Goal: Navigation & Orientation: Find specific page/section

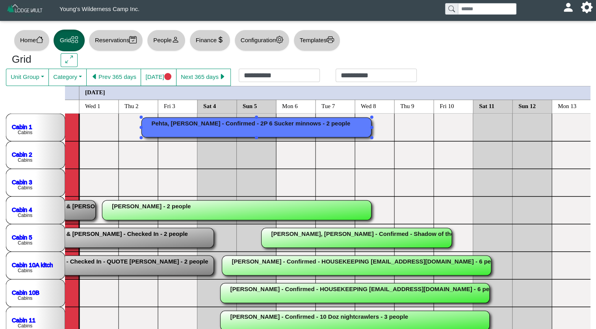
scroll to position [17, 65]
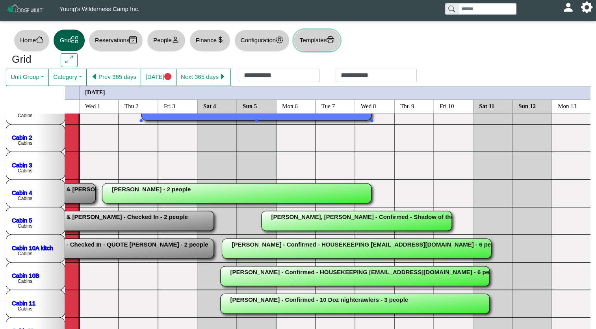
click at [334, 39] on icon "printer" at bounding box center [330, 39] width 7 height 6
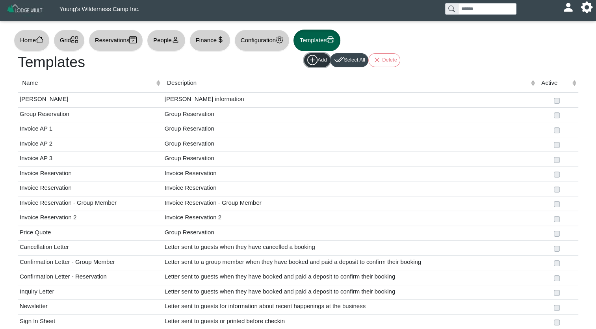
click at [317, 65] on button "Add" at bounding box center [317, 60] width 26 height 14
select select
select select "*****"
select select "****"
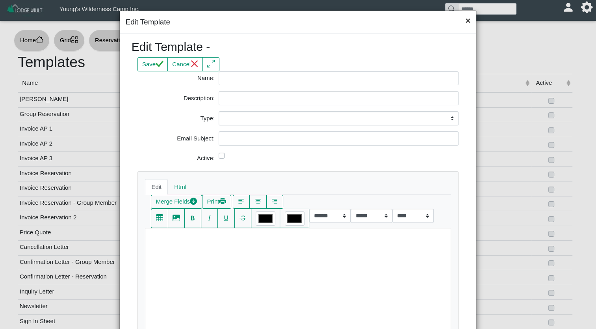
click at [465, 24] on button "×" at bounding box center [467, 21] width 17 height 21
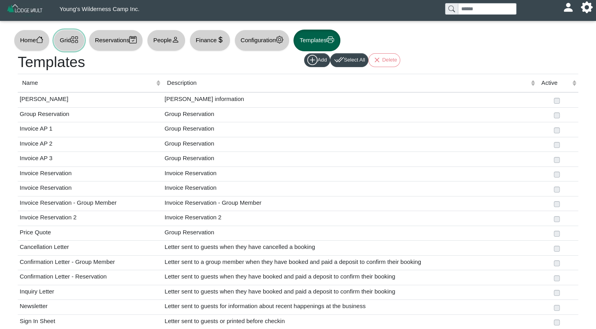
click at [77, 41] on icon "grid" at bounding box center [74, 39] width 6 height 6
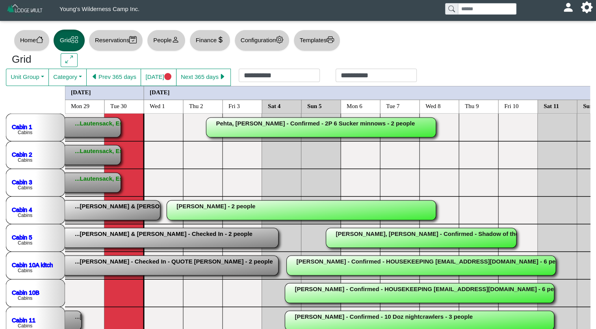
click at [377, 44] on div "Home Grid Reservations People Finance Configuration Templates" at bounding box center [298, 41] width 584 height 26
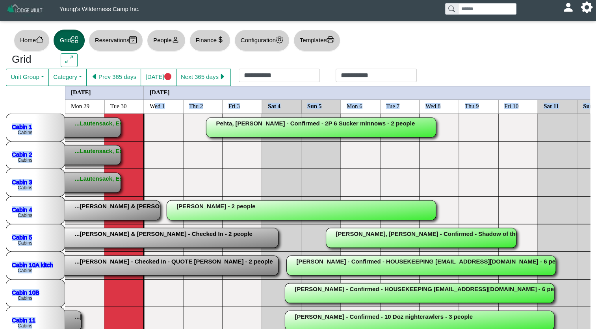
drag, startPoint x: 143, startPoint y: 104, endPoint x: 484, endPoint y: 218, distance: 358.8
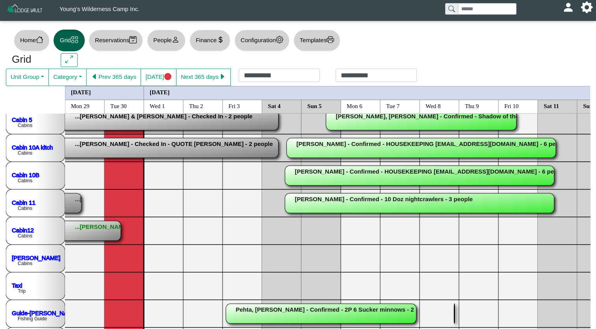
drag, startPoint x: 454, startPoint y: 314, endPoint x: 372, endPoint y: 197, distance: 143.1
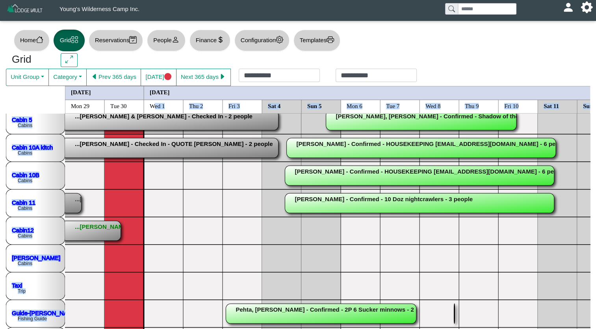
drag, startPoint x: 175, startPoint y: 104, endPoint x: 283, endPoint y: 199, distance: 144.1
click at [47, 79] on button "Unit Group" at bounding box center [27, 77] width 43 height 17
click at [35, 46] on button "Home" at bounding box center [32, 41] width 36 height 22
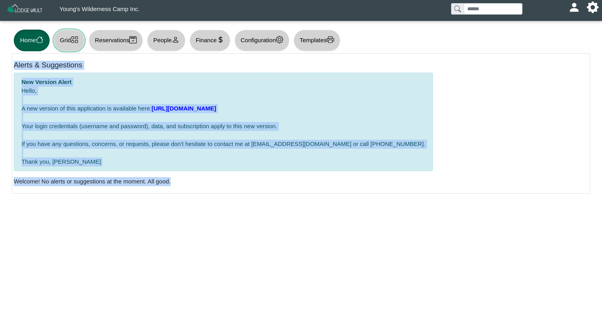
click at [75, 42] on icon "grid" at bounding box center [74, 39] width 7 height 7
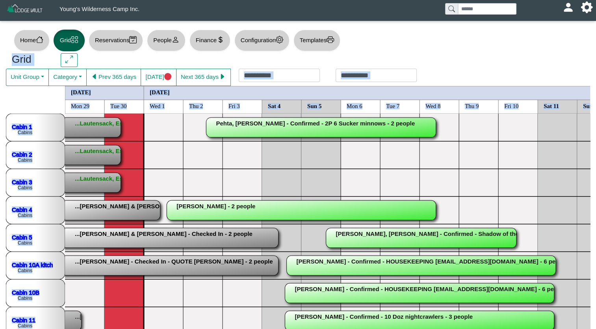
click at [569, 15] on div "[EMAIL_ADDRESS][DOMAIN_NAME] Profile Sign Out" at bounding box center [568, 7] width 19 height 15
click at [581, 10] on button at bounding box center [587, 7] width 19 height 15
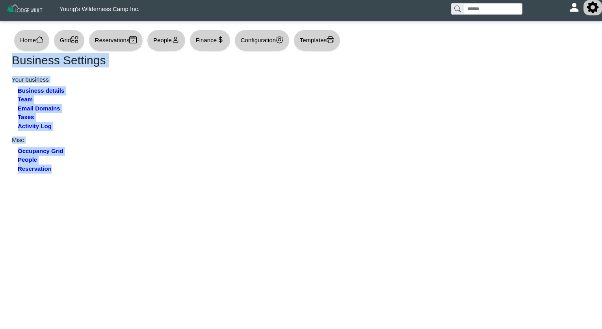
click at [592, 10] on icon "gear fill" at bounding box center [593, 8] width 12 height 12
click at [74, 40] on icon "grid" at bounding box center [74, 39] width 7 height 7
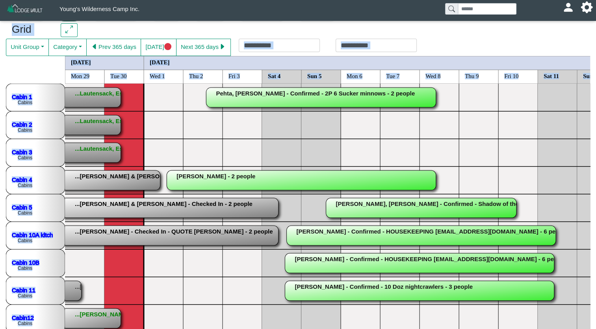
scroll to position [30, 0]
click at [299, 44] on div "**********" at bounding box center [328, 47] width 194 height 17
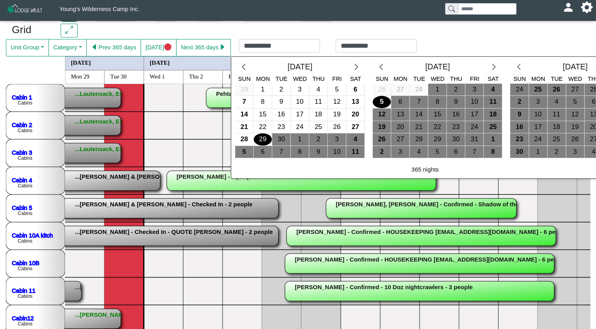
click at [378, 102] on div "5" at bounding box center [382, 102] width 18 height 12
type input "**********"
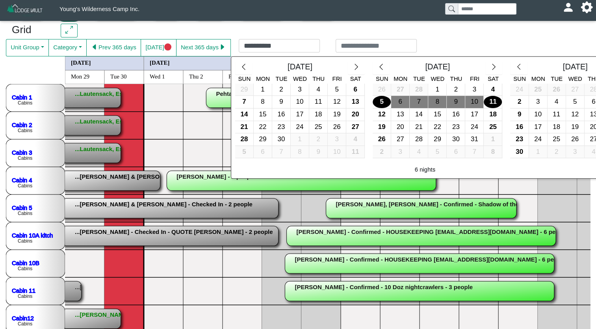
click at [488, 101] on div "11" at bounding box center [493, 102] width 18 height 12
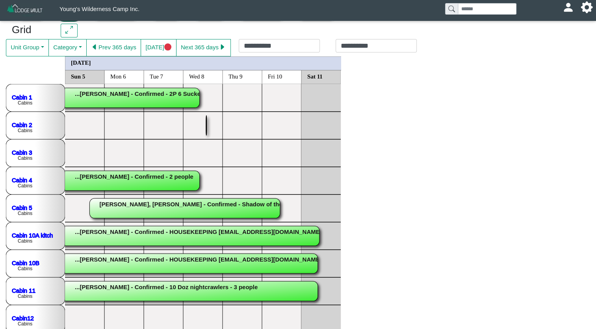
click at [72, 32] on button "button" at bounding box center [69, 31] width 17 height 14
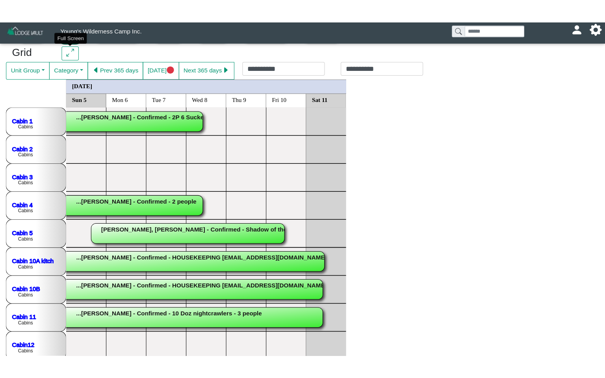
scroll to position [0, 0]
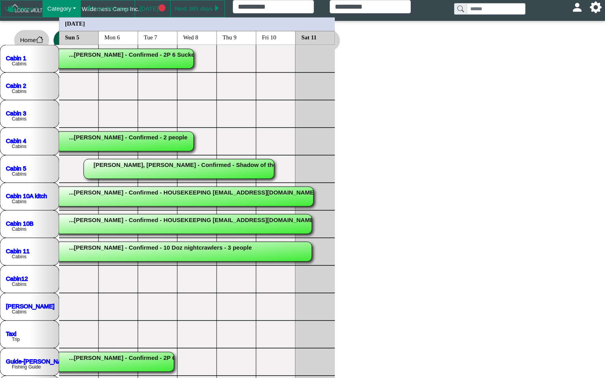
click at [72, 9] on button "Category" at bounding box center [62, 8] width 38 height 17
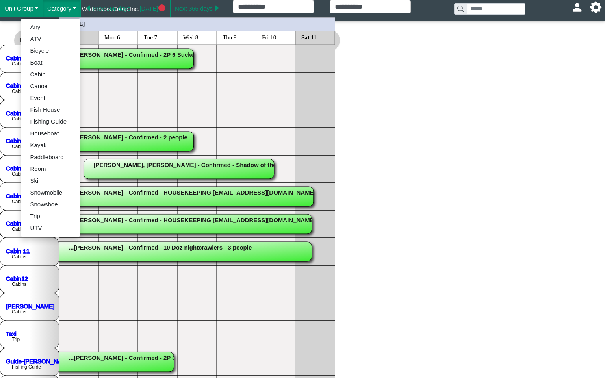
click at [36, 7] on button "Unit Group" at bounding box center [21, 8] width 43 height 17
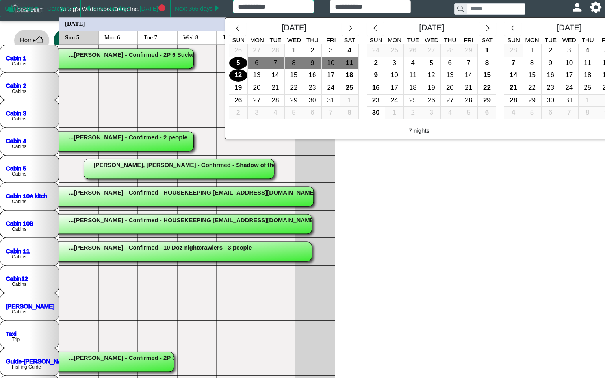
click at [272, 5] on div "**********" at bounding box center [322, 8] width 194 height 17
click at [347, 50] on div "4" at bounding box center [349, 51] width 18 height 12
type input "**********"
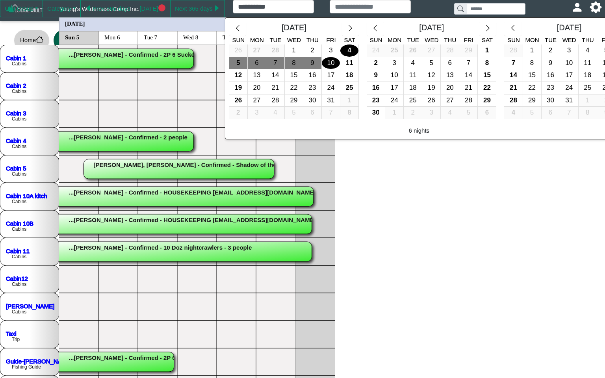
click at [334, 65] on div "10" at bounding box center [331, 63] width 18 height 12
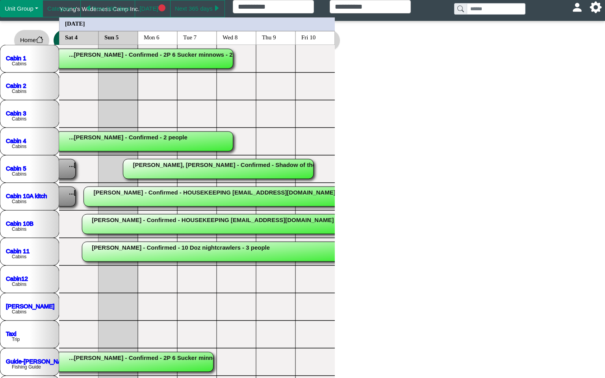
click at [33, 8] on button "Unit Group" at bounding box center [21, 8] width 43 height 17
click at [25, 24] on link "All" at bounding box center [31, 27] width 58 height 12
click at [37, 9] on button "Unit Group" at bounding box center [21, 8] width 43 height 17
click at [19, 41] on link "Cabins" at bounding box center [31, 39] width 58 height 12
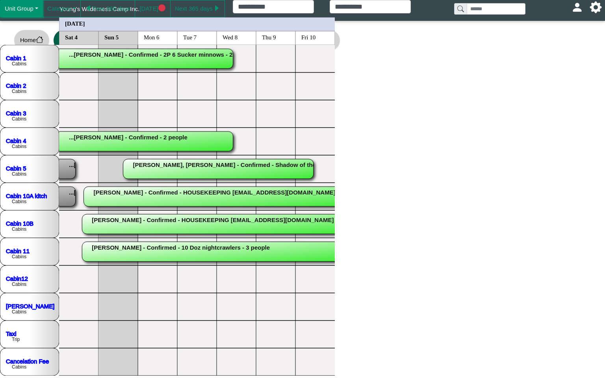
click at [35, 7] on button "Unit Group" at bounding box center [21, 8] width 43 height 17
click at [22, 52] on link "guides" at bounding box center [31, 51] width 58 height 12
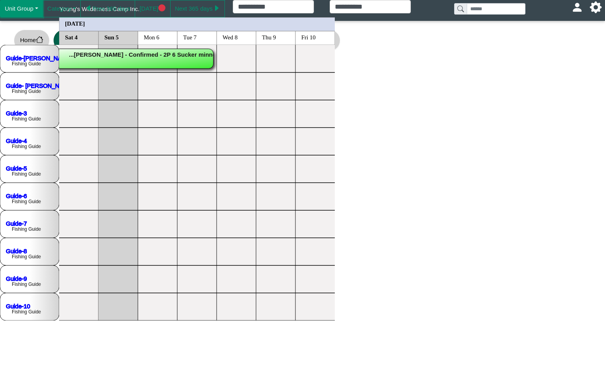
click at [36, 9] on button "Unit Group" at bounding box center [21, 8] width 43 height 17
click at [19, 68] on link "Boats" at bounding box center [31, 63] width 58 height 12
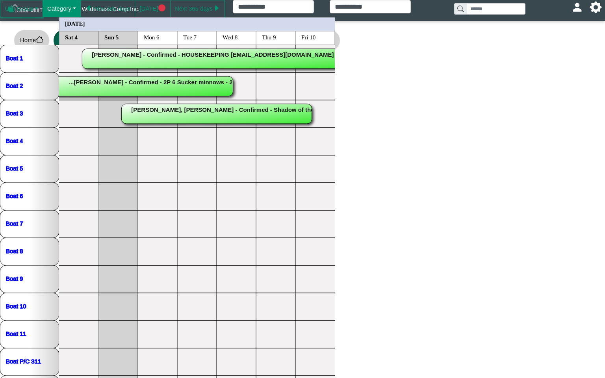
click at [75, 9] on button "Category" at bounding box center [62, 8] width 38 height 17
click at [124, 9] on button "Prev 365 days" at bounding box center [107, 8] width 55 height 17
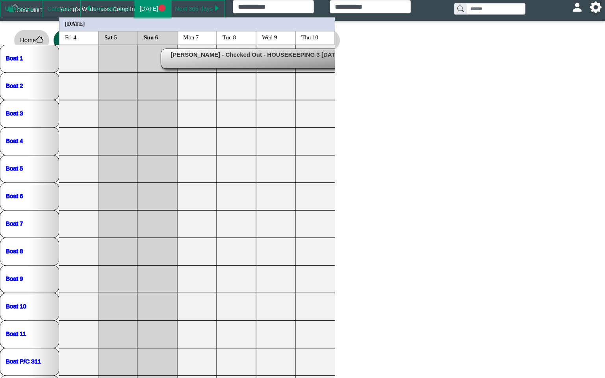
click at [143, 8] on button "[DATE]" at bounding box center [152, 8] width 35 height 17
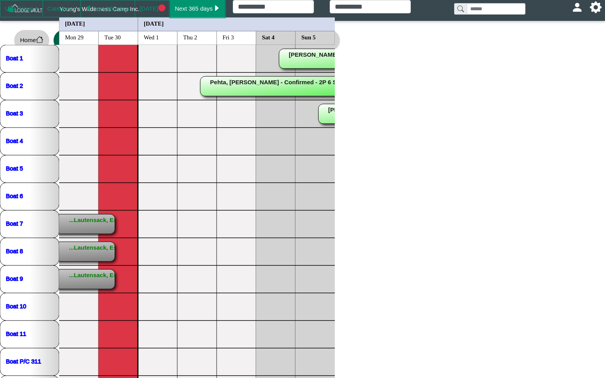
click at [178, 9] on button "Next 365 days" at bounding box center [197, 8] width 55 height 17
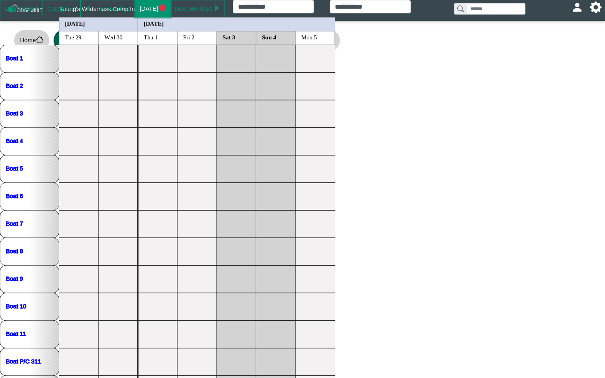
click at [145, 7] on button "[DATE]" at bounding box center [152, 8] width 35 height 17
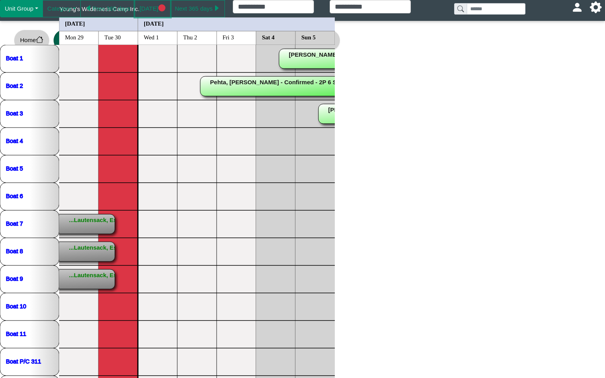
click at [35, 4] on button "Unit Group" at bounding box center [21, 8] width 43 height 17
click at [29, 33] on link "Cabins" at bounding box center [31, 39] width 58 height 12
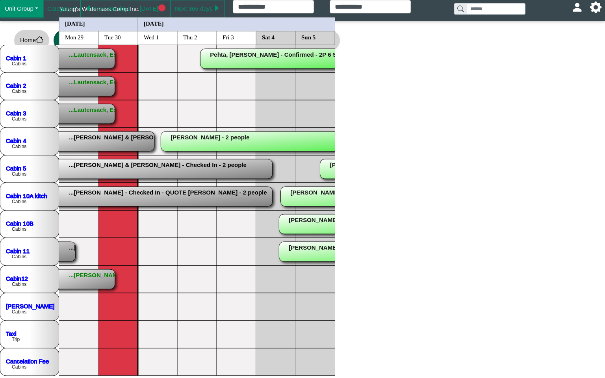
click at [32, 11] on button "Unit Group" at bounding box center [21, 8] width 43 height 17
click at [21, 31] on link "All" at bounding box center [31, 27] width 58 height 12
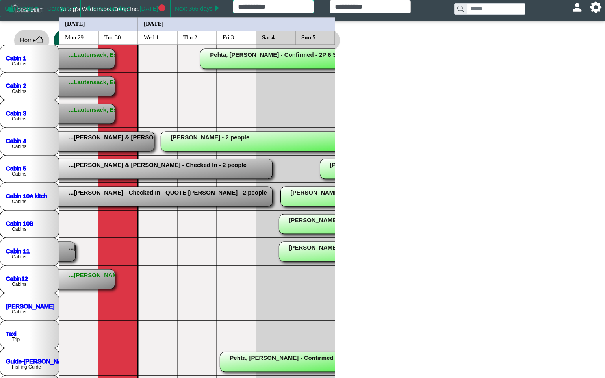
click at [278, 10] on div "**********" at bounding box center [322, 8] width 194 height 17
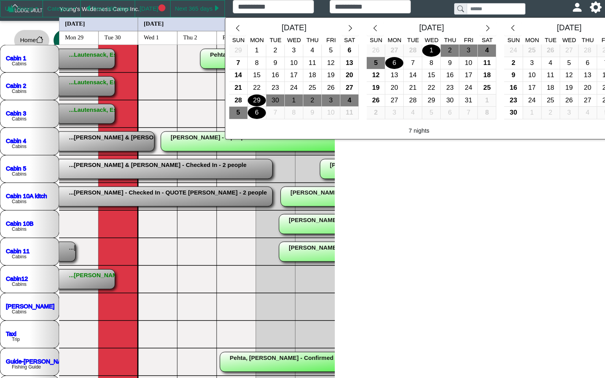
click at [427, 48] on div "1" at bounding box center [431, 51] width 18 height 12
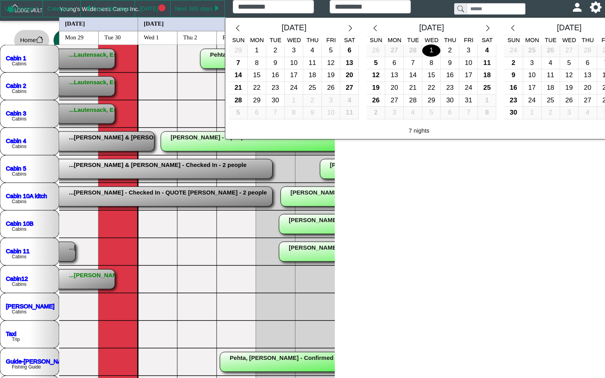
type input "**********"
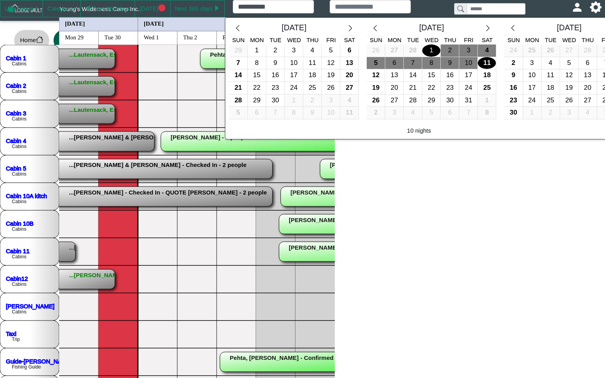
click at [484, 63] on div "11" at bounding box center [487, 63] width 18 height 12
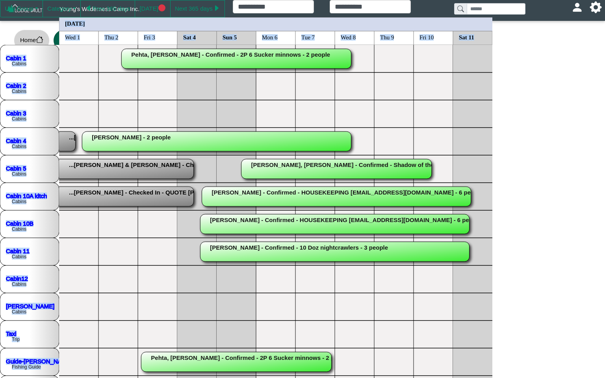
drag, startPoint x: 35, startPoint y: 20, endPoint x: 410, endPoint y: 377, distance: 518.0
click at [410, 328] on div "[DATE] Wed 1 Thu 2 Fri 3 Sat 4 Sun 5 Mon 6 Tue 7 Wed 8 Thu 9 Fri 10 Sat 11 Cabi…" at bounding box center [302, 306] width 605 height 579
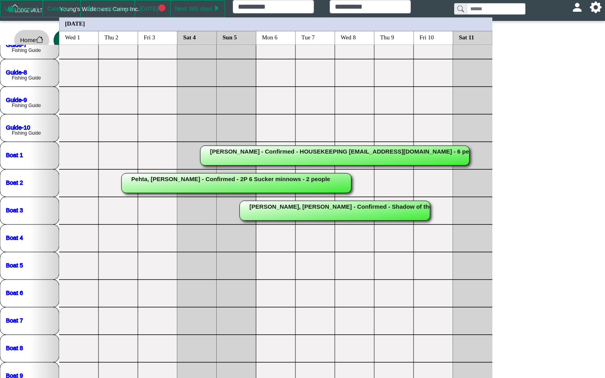
scroll to position [554, 0]
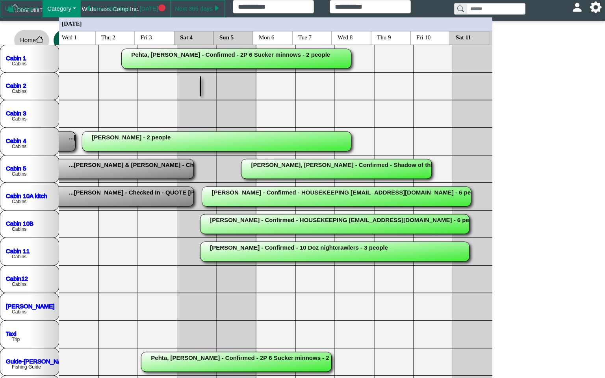
click at [74, 8] on button "Category" at bounding box center [62, 8] width 38 height 17
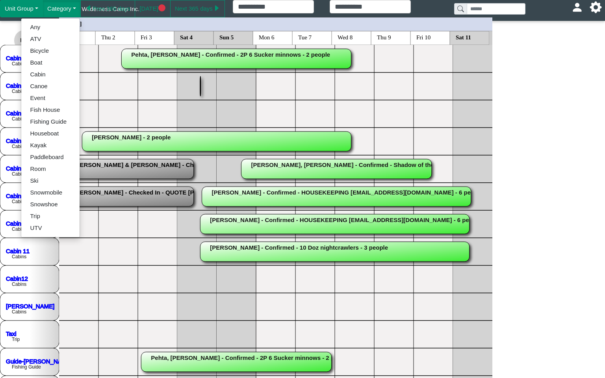
click at [33, 10] on button "Unit Group" at bounding box center [21, 8] width 43 height 17
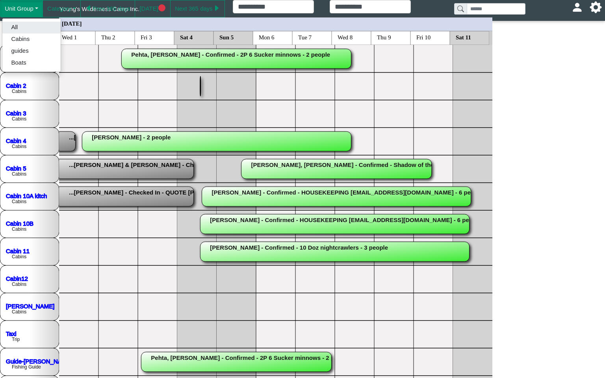
click at [28, 22] on link "All" at bounding box center [31, 27] width 58 height 12
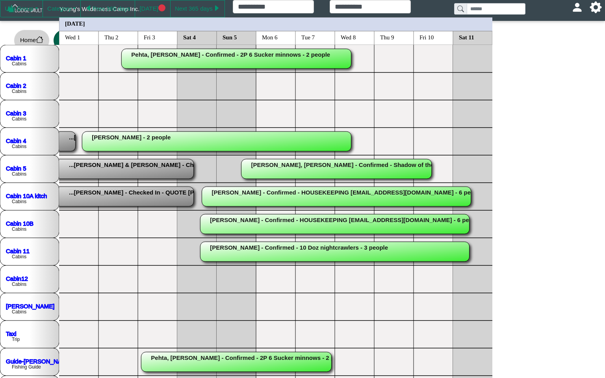
click at [37, 8] on button "Unit Group" at bounding box center [21, 8] width 43 height 17
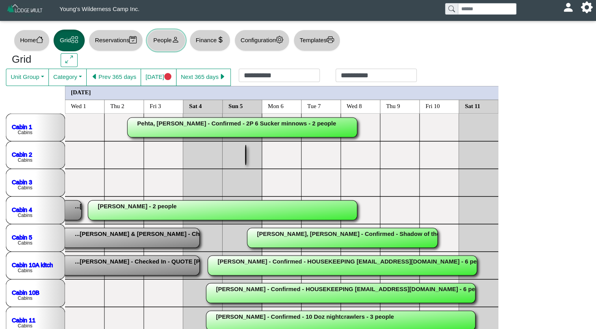
click at [170, 36] on button "People" at bounding box center [166, 41] width 38 height 22
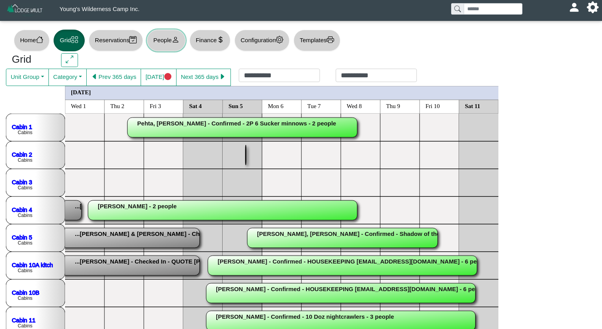
select select "**"
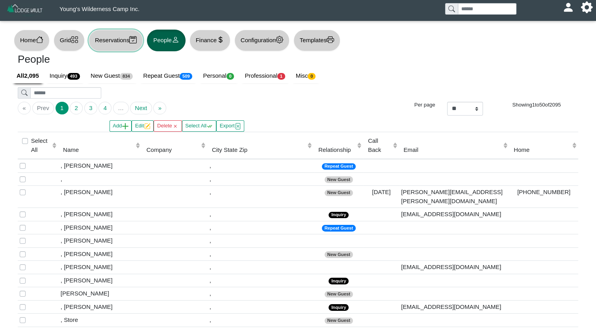
click at [137, 42] on icon "calendar2 check" at bounding box center [132, 39] width 7 height 7
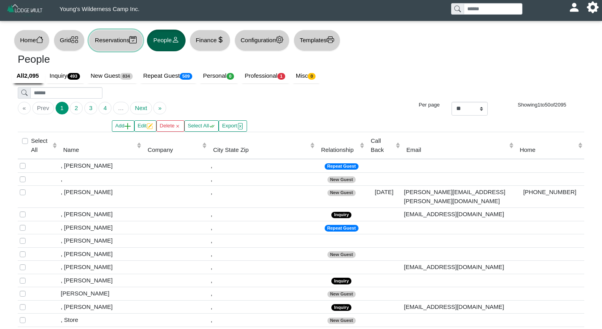
select select "***"
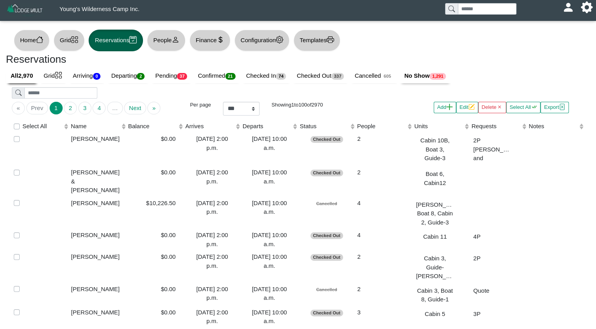
click at [452, 72] on link "No Show 1,291" at bounding box center [425, 76] width 52 height 15
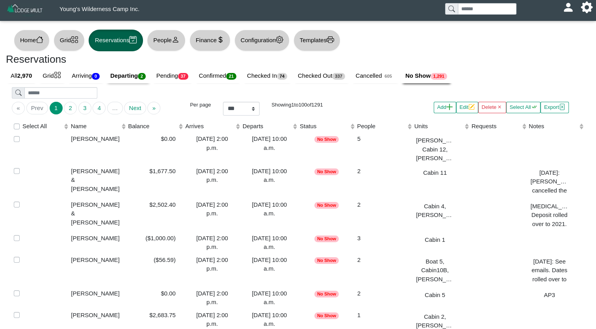
click at [141, 78] on link "Departing 2" at bounding box center [129, 76] width 46 height 15
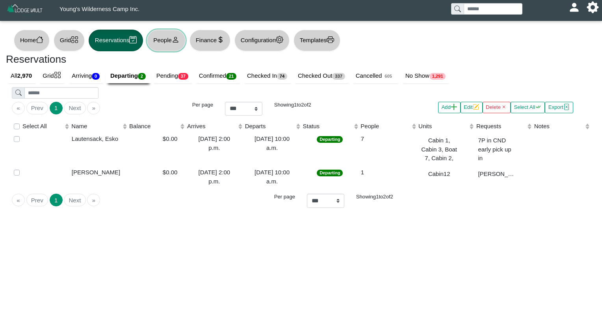
click at [168, 39] on button "People" at bounding box center [166, 41] width 38 height 22
select select "**"
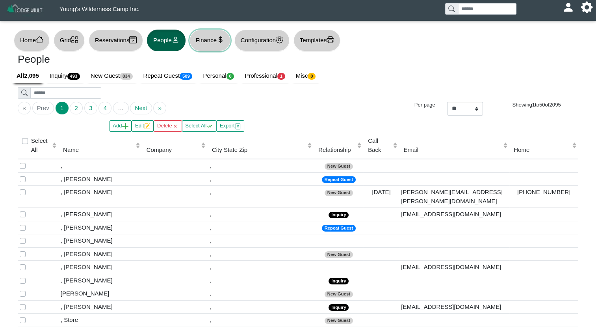
click at [212, 45] on button "Finance" at bounding box center [209, 41] width 41 height 22
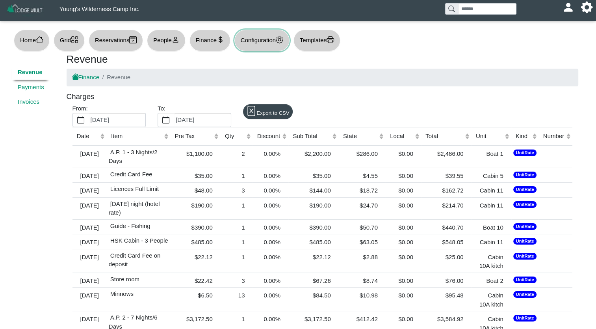
click at [258, 41] on button "Configuration" at bounding box center [261, 41] width 55 height 22
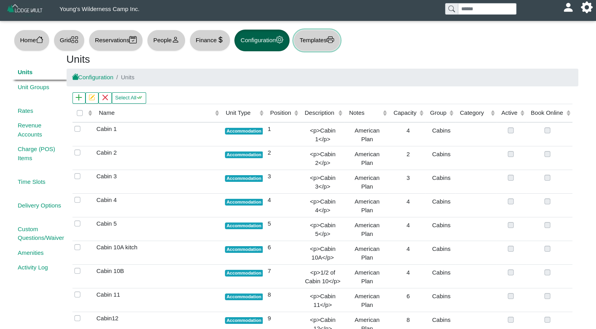
click at [312, 39] on button "Templates" at bounding box center [316, 41] width 47 height 22
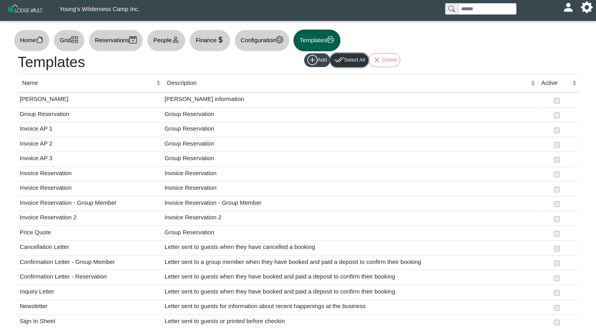
click at [352, 59] on button "Select All" at bounding box center [349, 60] width 38 height 14
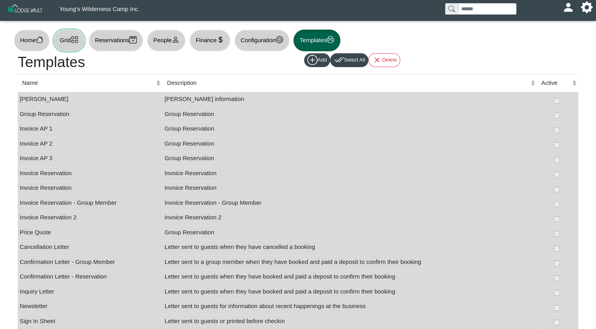
click at [72, 44] on button "Grid" at bounding box center [69, 41] width 31 height 22
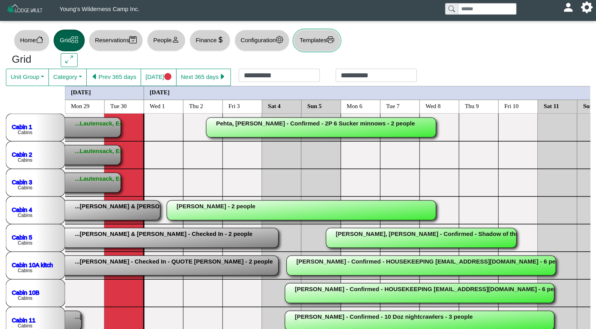
click at [327, 42] on button "Templates" at bounding box center [316, 41] width 47 height 22
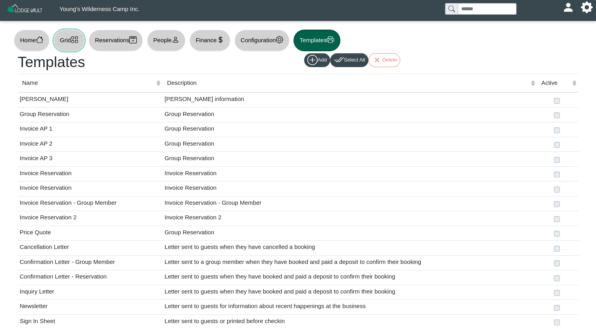
click at [80, 35] on button "Grid" at bounding box center [69, 41] width 31 height 22
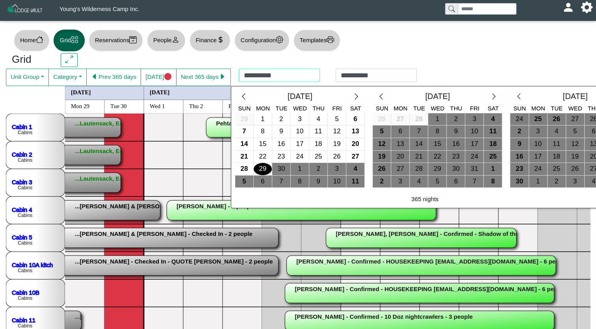
click at [290, 74] on div "**********" at bounding box center [328, 77] width 194 height 17
click at [487, 117] on div "4" at bounding box center [493, 119] width 18 height 12
type input "**********"
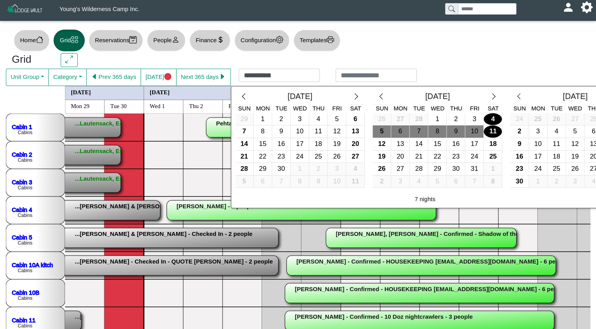
click at [484, 131] on div "11" at bounding box center [493, 131] width 18 height 12
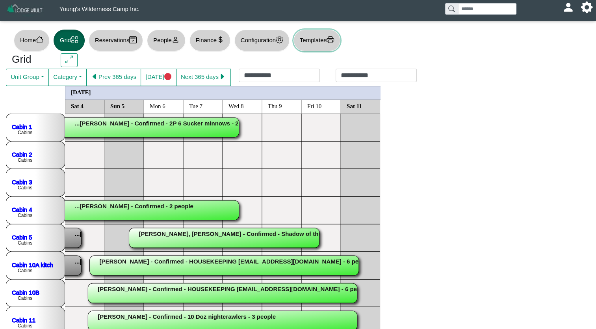
click at [334, 37] on icon "printer" at bounding box center [330, 39] width 7 height 7
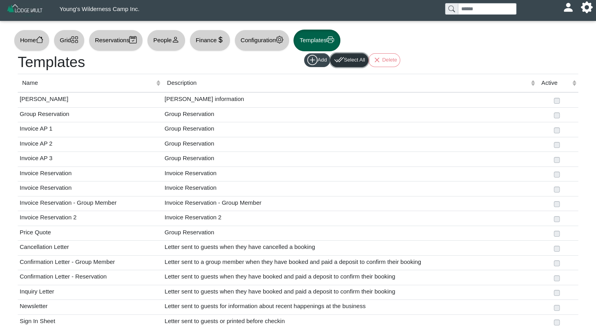
click at [360, 61] on button "Select All" at bounding box center [349, 60] width 38 height 14
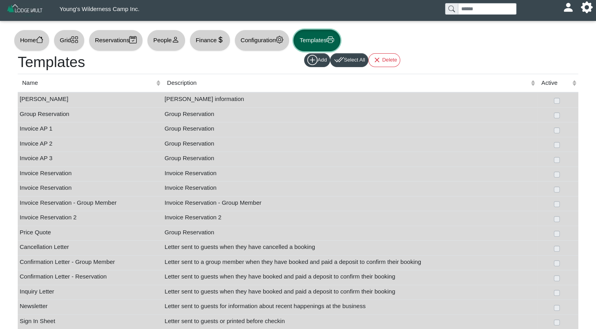
click at [329, 45] on button "Templates" at bounding box center [316, 41] width 47 height 22
click at [318, 58] on button "Add" at bounding box center [317, 60] width 26 height 14
select select
select select "*****"
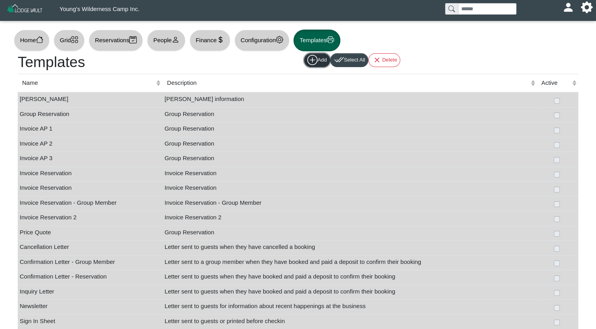
select select "****"
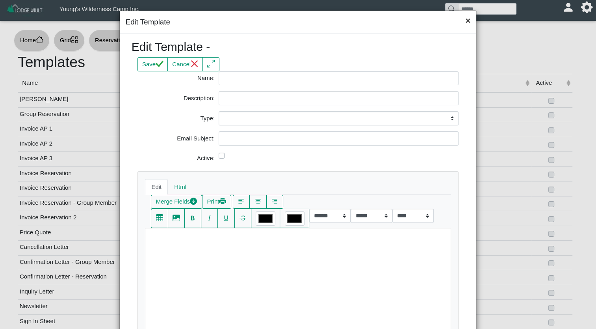
click at [461, 21] on button "×" at bounding box center [467, 21] width 17 height 21
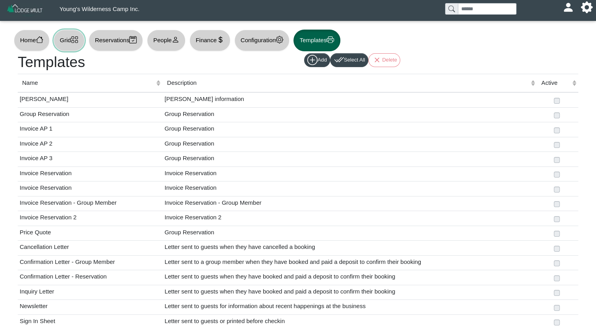
click at [71, 38] on button "Grid" at bounding box center [69, 41] width 31 height 22
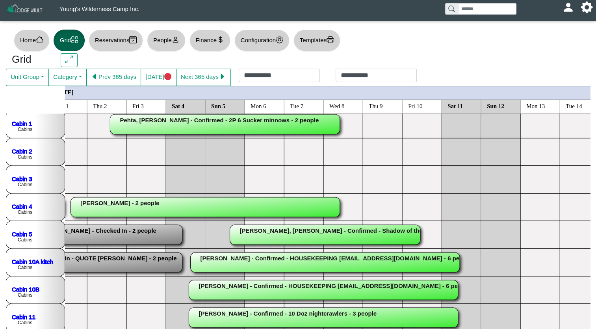
scroll to position [3, 0]
